Goal: Find specific page/section: Find specific page/section

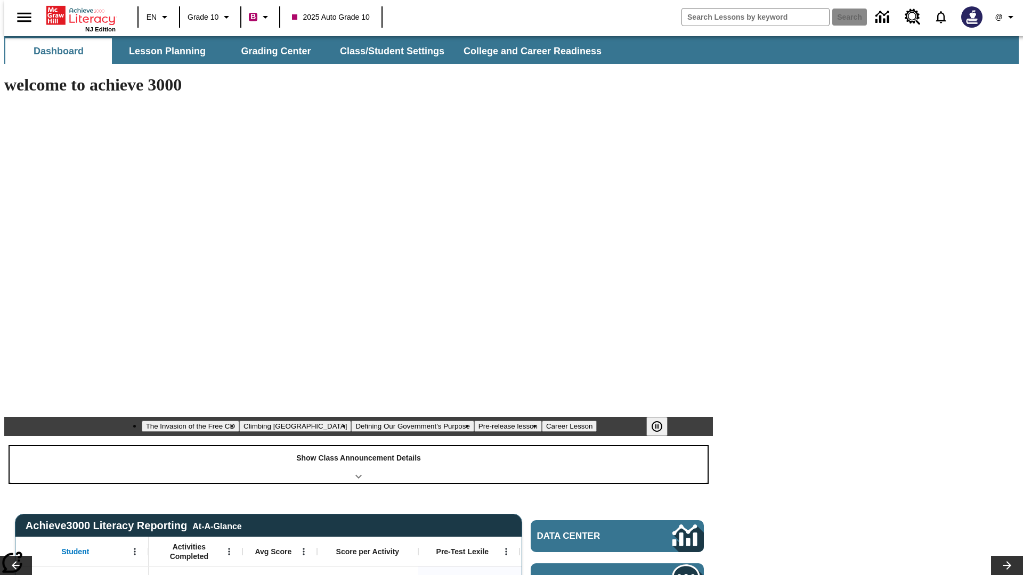
click at [359, 446] on div "Show Class Announcement Details" at bounding box center [359, 464] width 698 height 37
